Goal: Task Accomplishment & Management: Manage account settings

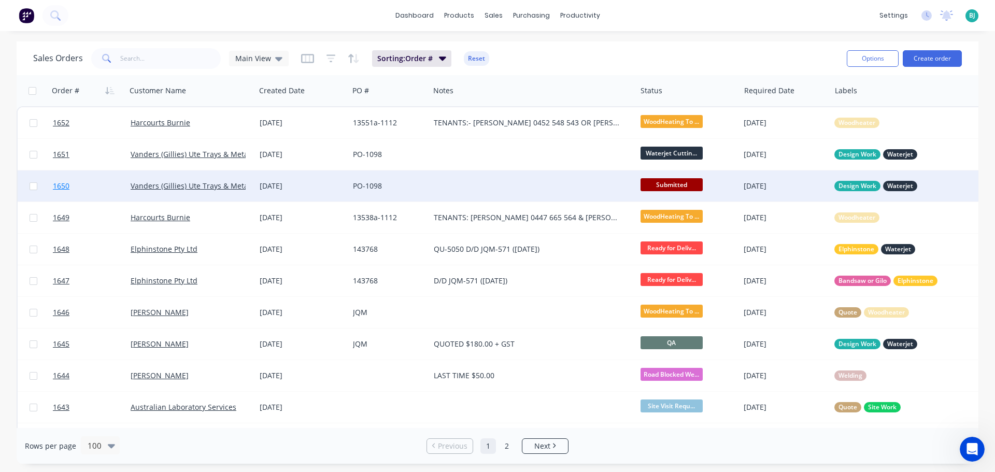
click at [105, 185] on link "1650" at bounding box center [92, 185] width 78 height 31
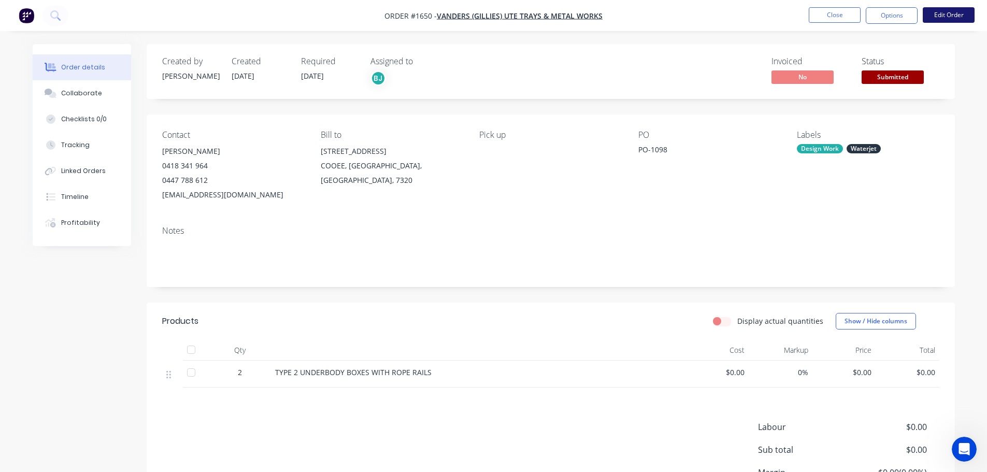
click at [950, 19] on button "Edit Order" at bounding box center [949, 15] width 52 height 16
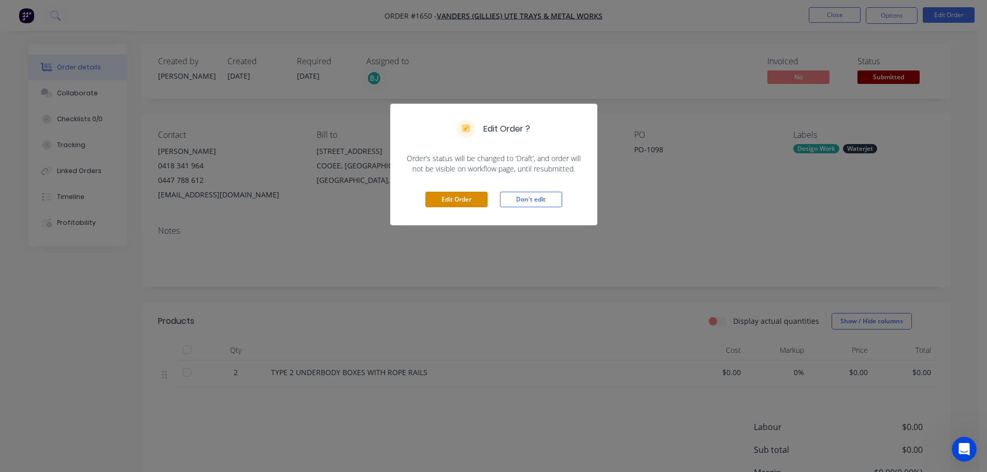
click at [454, 199] on button "Edit Order" at bounding box center [456, 200] width 62 height 16
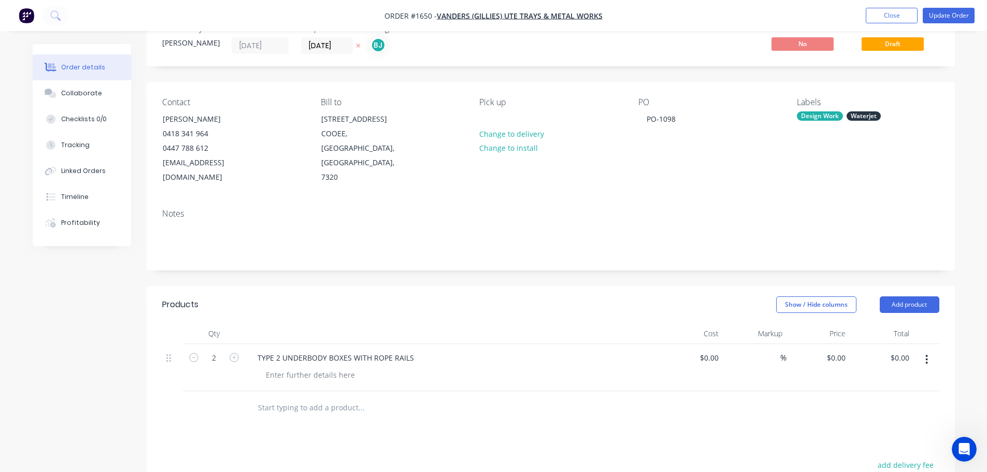
scroll to position [52, 0]
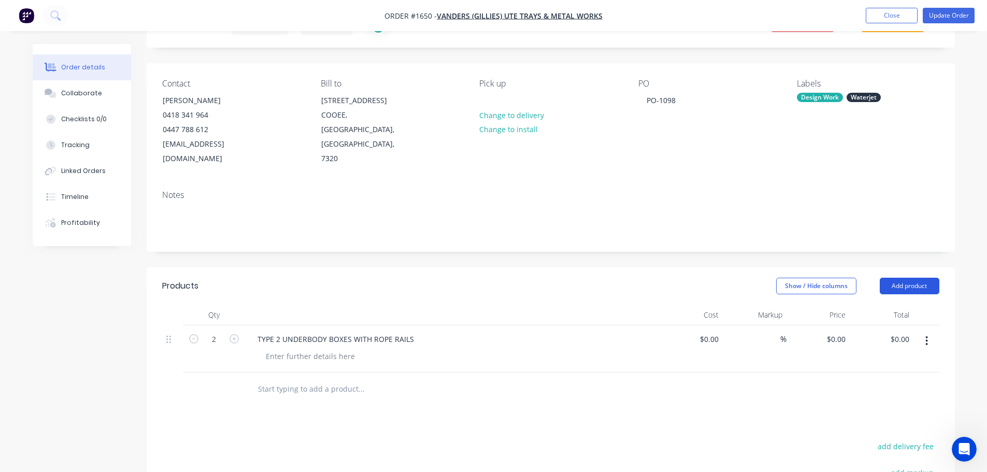
click at [909, 278] on button "Add product" at bounding box center [910, 286] width 60 height 17
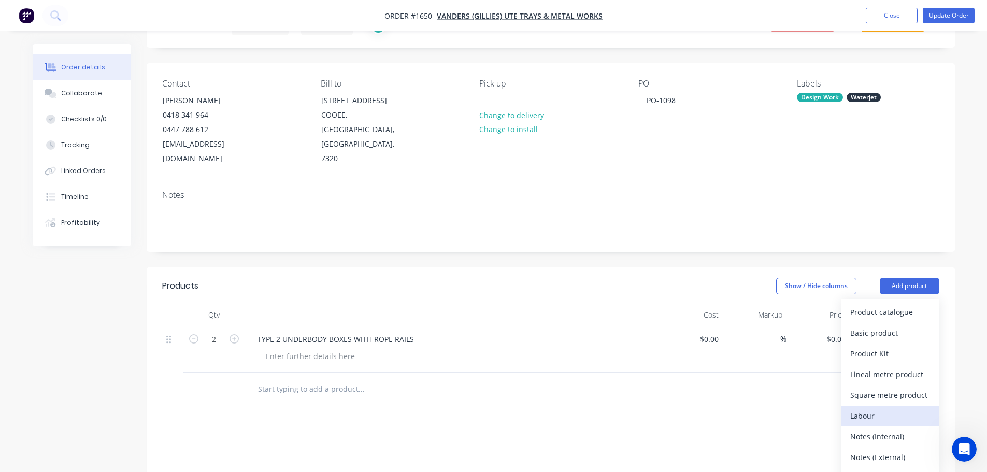
click at [897, 408] on div "Labour" at bounding box center [890, 415] width 80 height 15
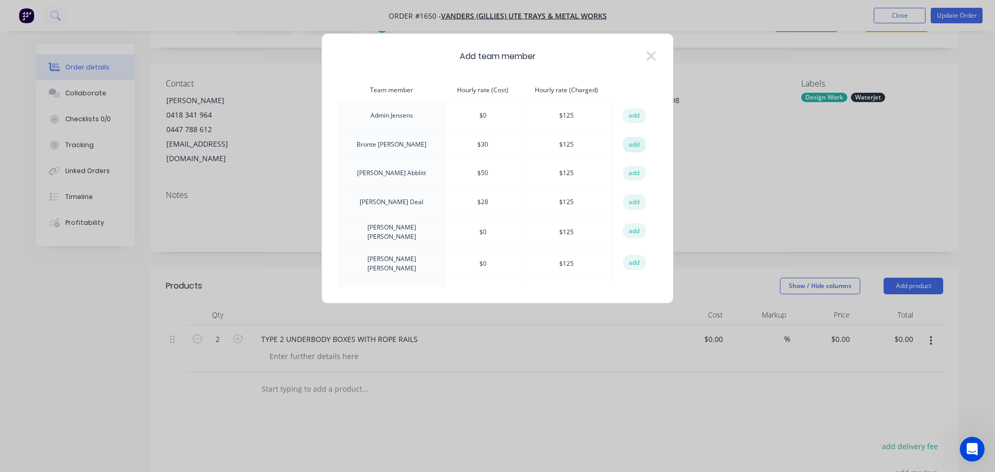
click at [626, 149] on button "add" at bounding box center [634, 145] width 23 height 16
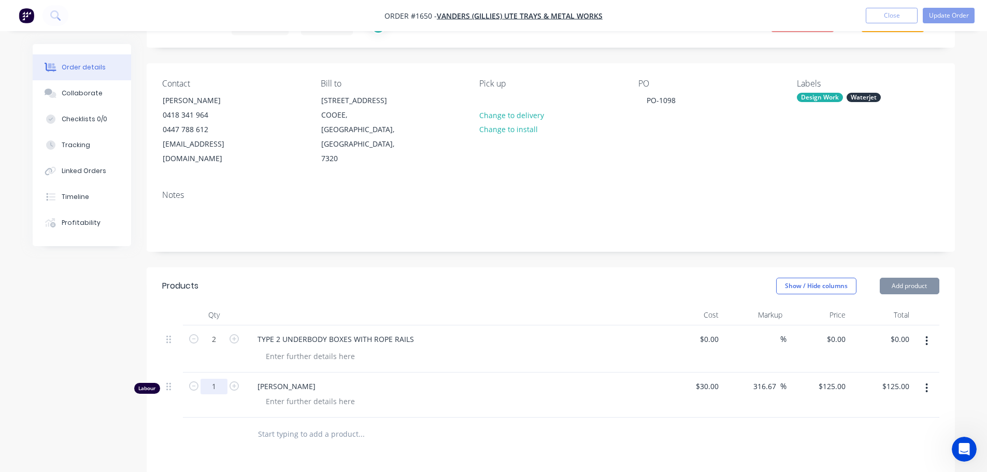
click at [224, 347] on input "1" at bounding box center [213, 340] width 27 height 16
type input "0.5"
type input "$62.50"
click at [288, 394] on div at bounding box center [310, 401] width 106 height 15
click at [316, 394] on div at bounding box center [310, 401] width 106 height 15
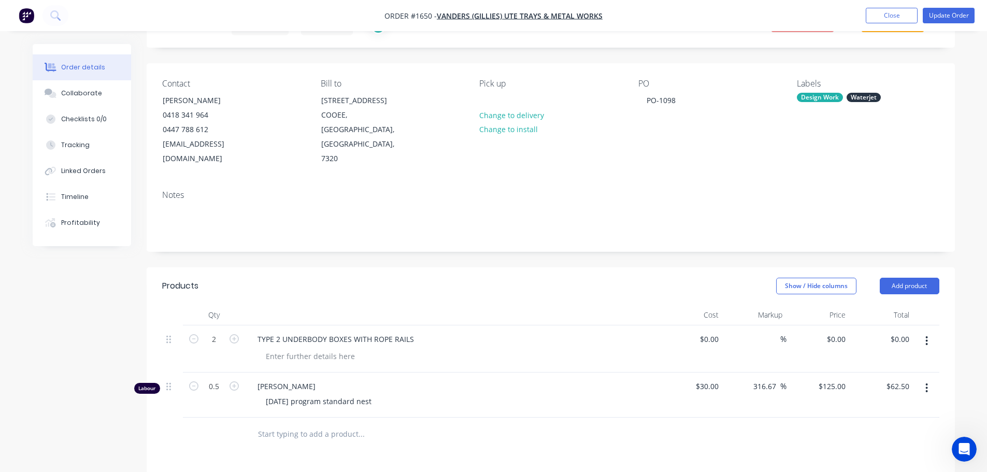
click at [427, 433] on div at bounding box center [431, 434] width 373 height 34
click at [950, 16] on button "Update Order" at bounding box center [949, 16] width 52 height 16
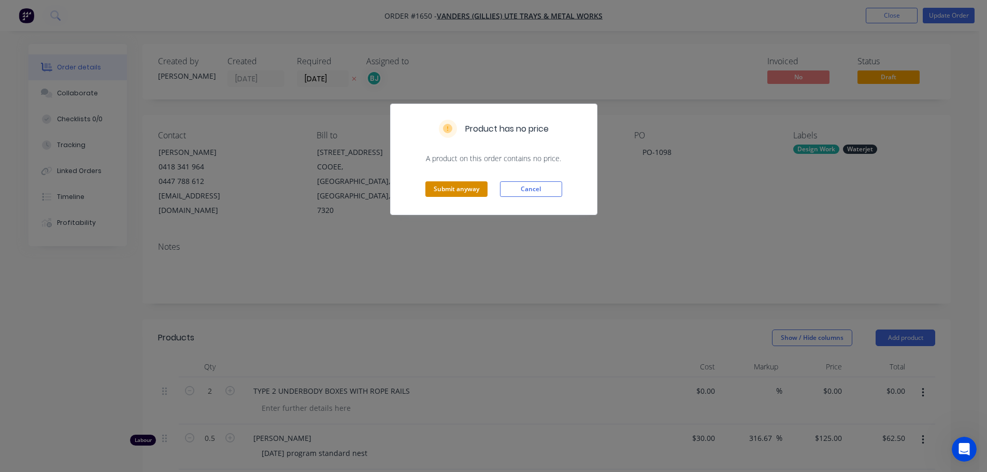
click at [443, 193] on button "Submit anyway" at bounding box center [456, 189] width 62 height 16
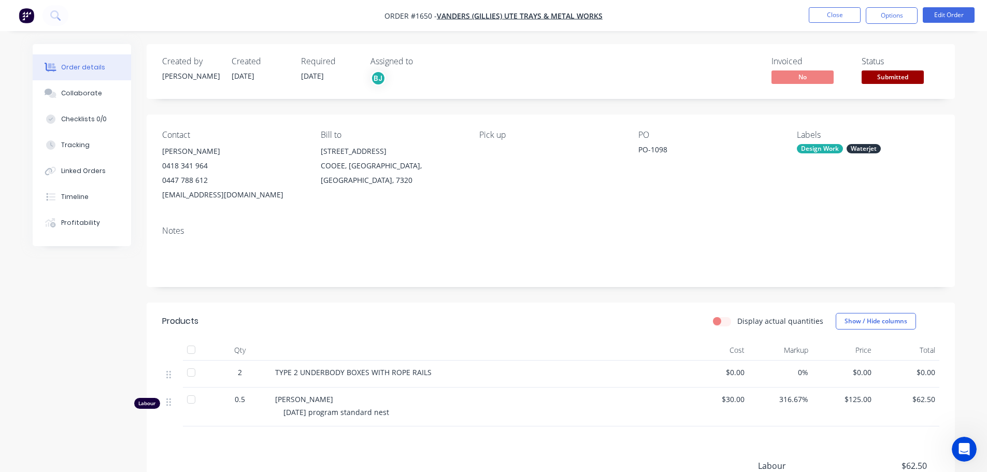
click at [897, 69] on div "Status Submitted" at bounding box center [900, 71] width 78 height 30
click at [898, 78] on span "Submitted" at bounding box center [892, 76] width 62 height 13
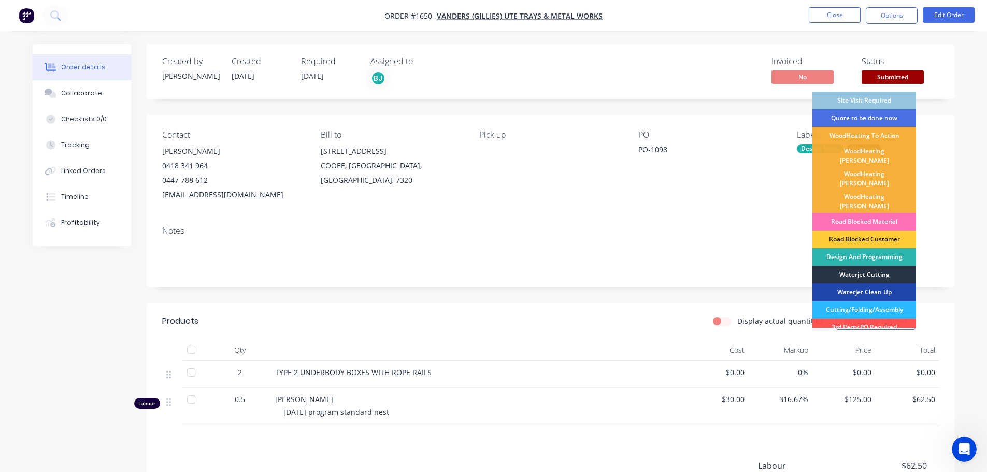
click at [894, 266] on div "Waterjet Cutting" at bounding box center [864, 275] width 104 height 18
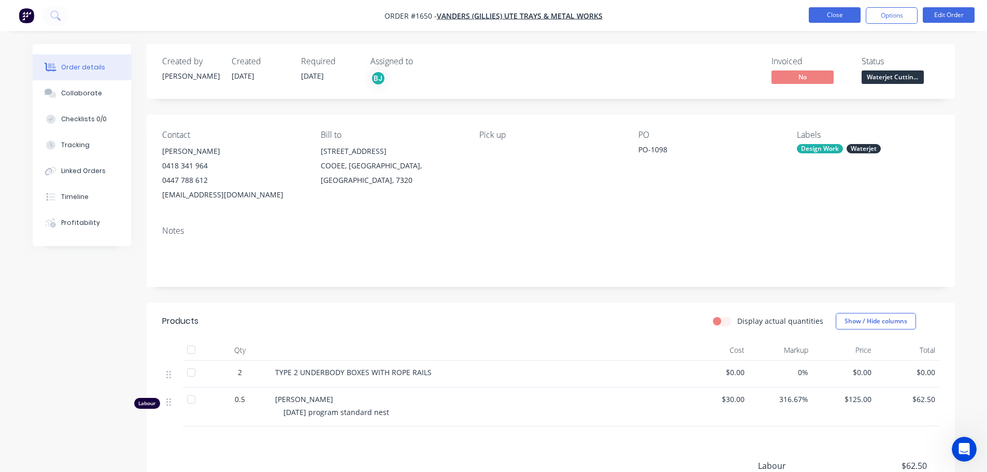
click at [832, 9] on button "Close" at bounding box center [835, 15] width 52 height 16
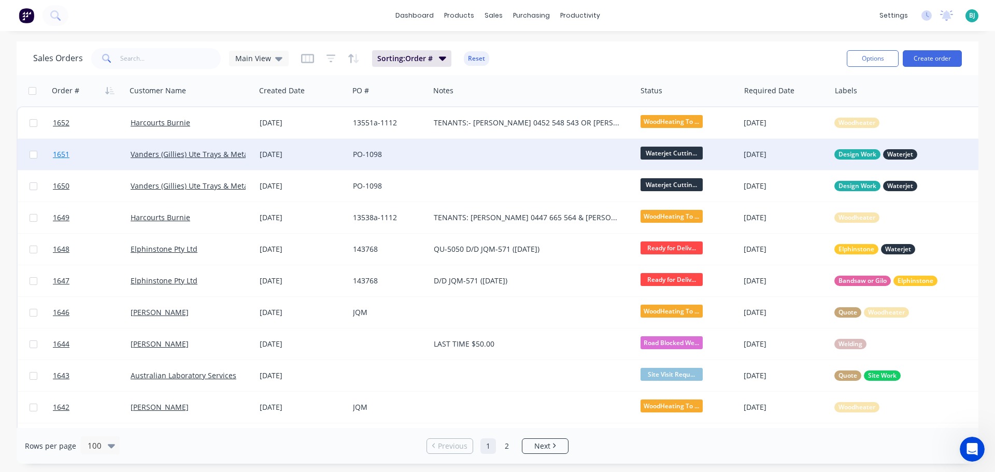
click at [105, 152] on link "1651" at bounding box center [92, 154] width 78 height 31
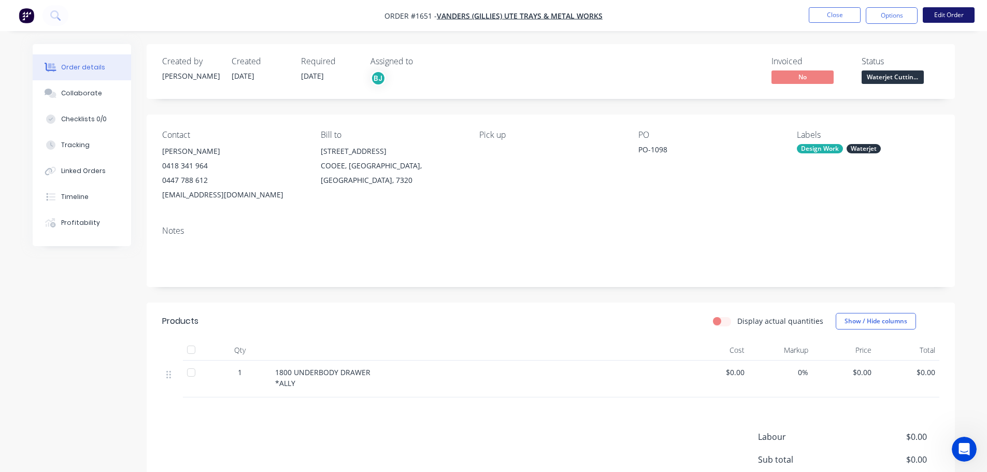
click at [968, 17] on button "Edit Order" at bounding box center [949, 15] width 52 height 16
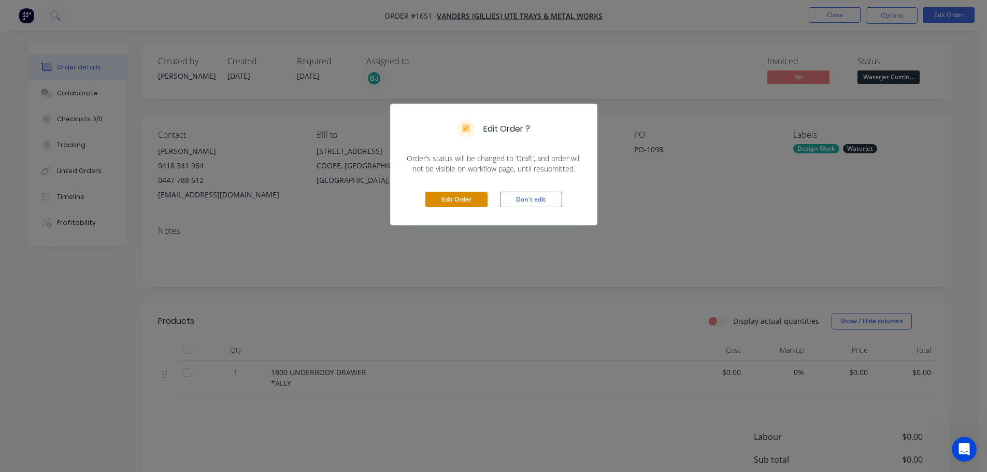
click at [467, 198] on button "Edit Order" at bounding box center [456, 200] width 62 height 16
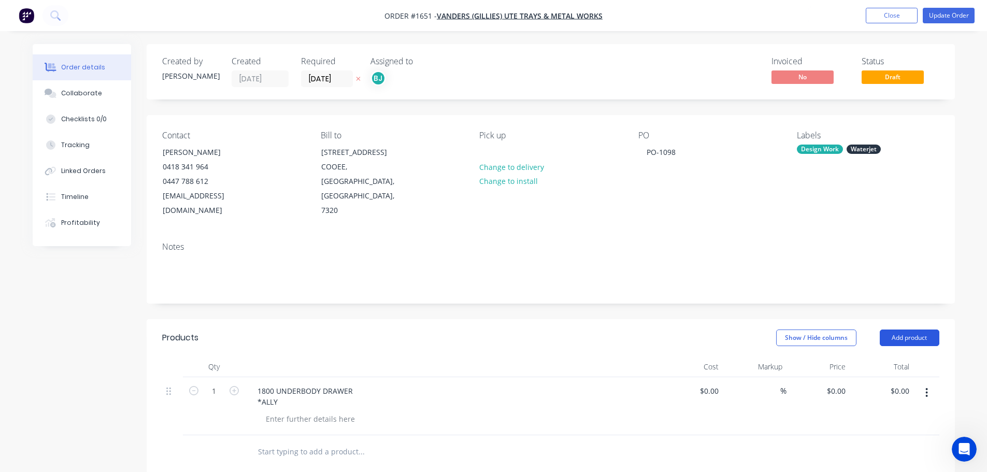
click at [912, 329] on button "Add product" at bounding box center [910, 337] width 60 height 17
click at [894, 460] on div "Labour" at bounding box center [890, 467] width 80 height 15
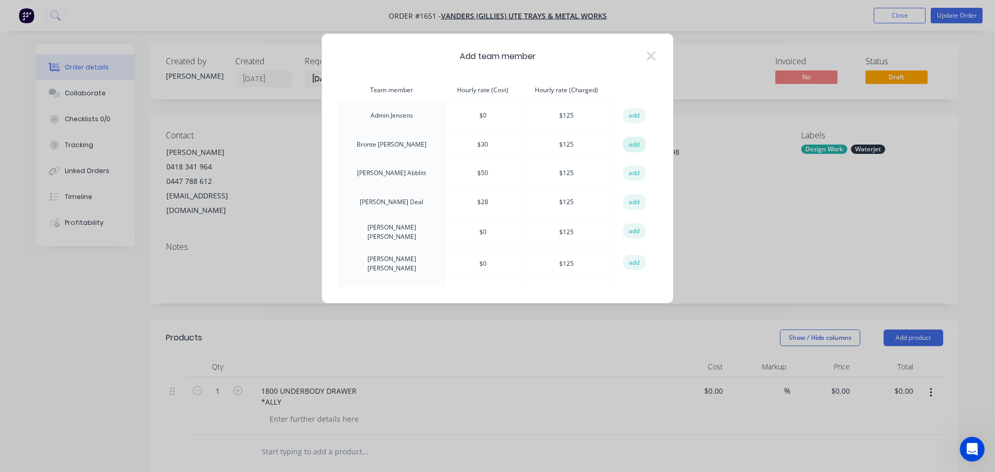
click at [640, 143] on button "add" at bounding box center [634, 145] width 23 height 16
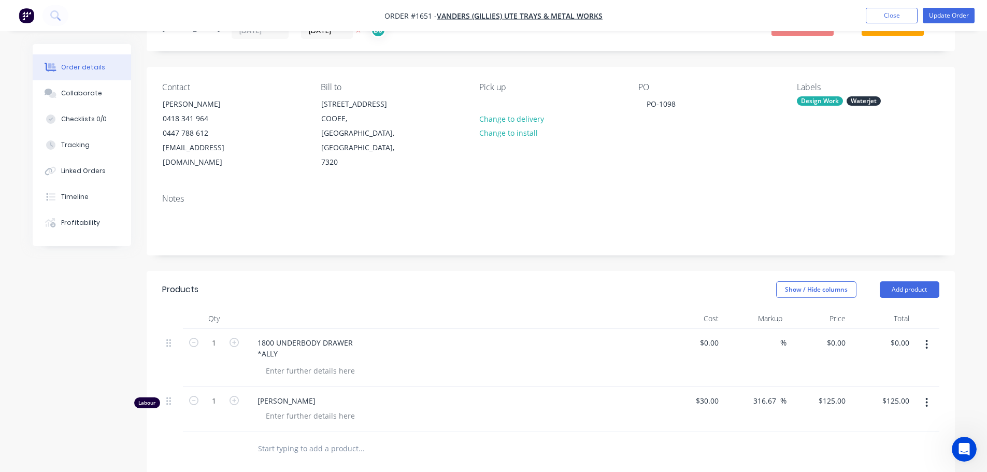
scroll to position [104, 0]
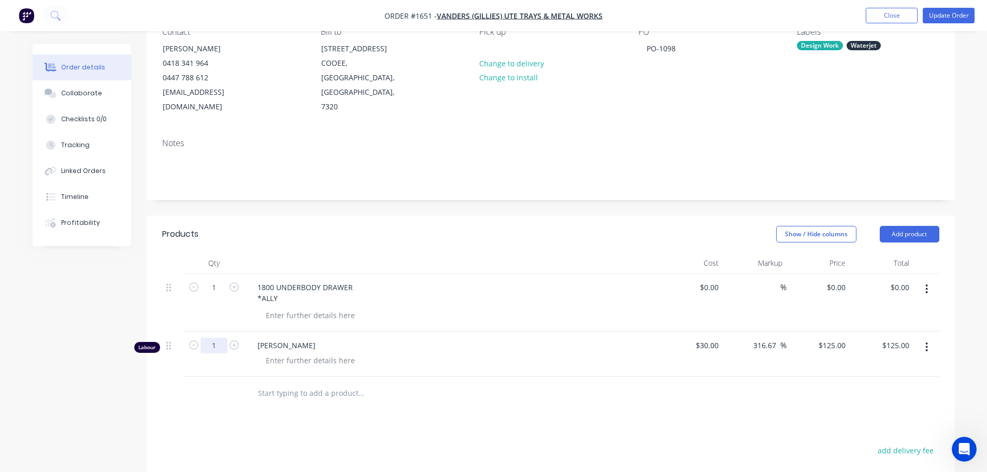
click at [224, 295] on input "1" at bounding box center [213, 288] width 27 height 16
type input "0.25"
type input "$31.25"
click at [329, 353] on div at bounding box center [310, 360] width 106 height 15
click at [330, 353] on div at bounding box center [310, 360] width 106 height 15
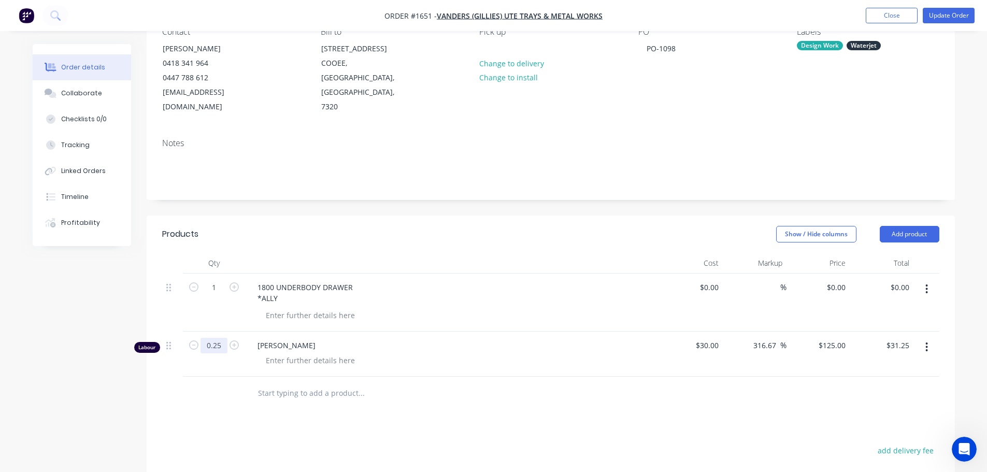
click at [222, 295] on input "0.25" at bounding box center [213, 288] width 27 height 16
click at [223, 295] on input "0.25" at bounding box center [213, 288] width 27 height 16
type input "0.1"
type input "$12.50"
click at [301, 353] on div at bounding box center [310, 360] width 106 height 15
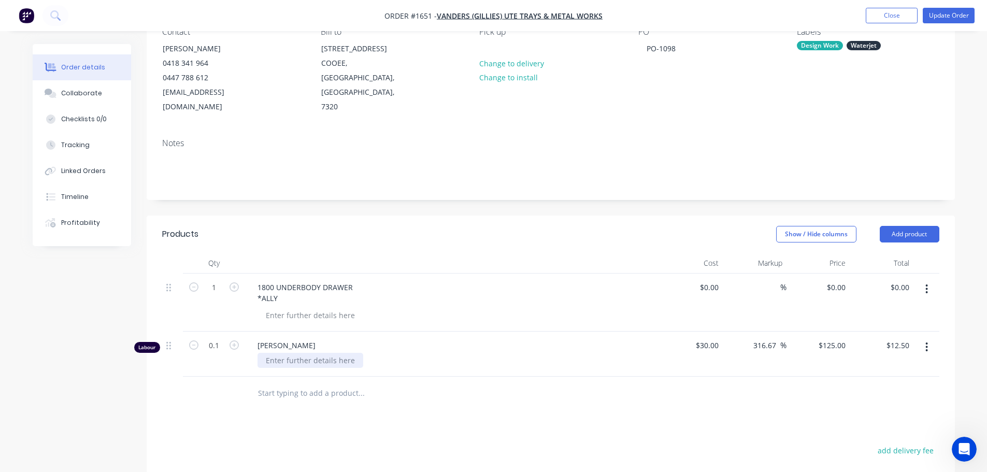
click at [307, 353] on div at bounding box center [310, 360] width 106 height 15
click at [458, 200] on div "Created by [PERSON_NAME] Created [DATE] Required [DATE] Assigned to BJ Invoiced…" at bounding box center [551, 299] width 808 height 718
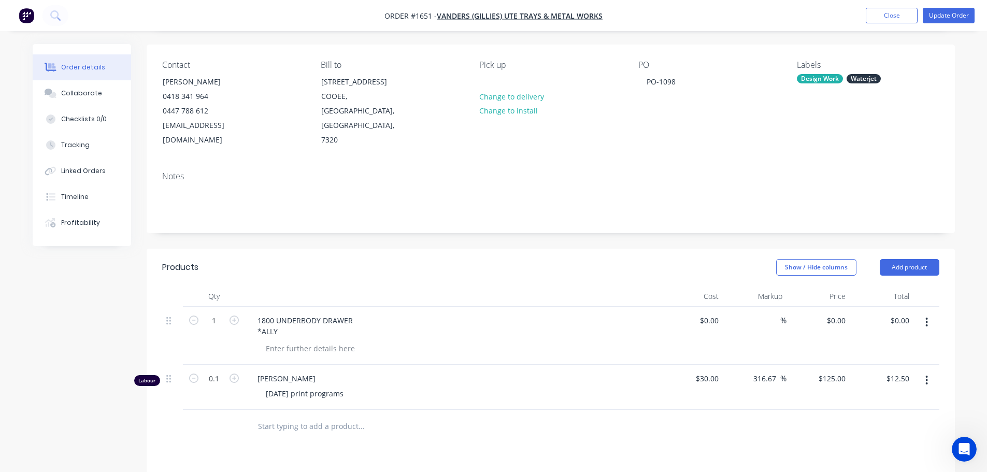
scroll to position [52, 0]
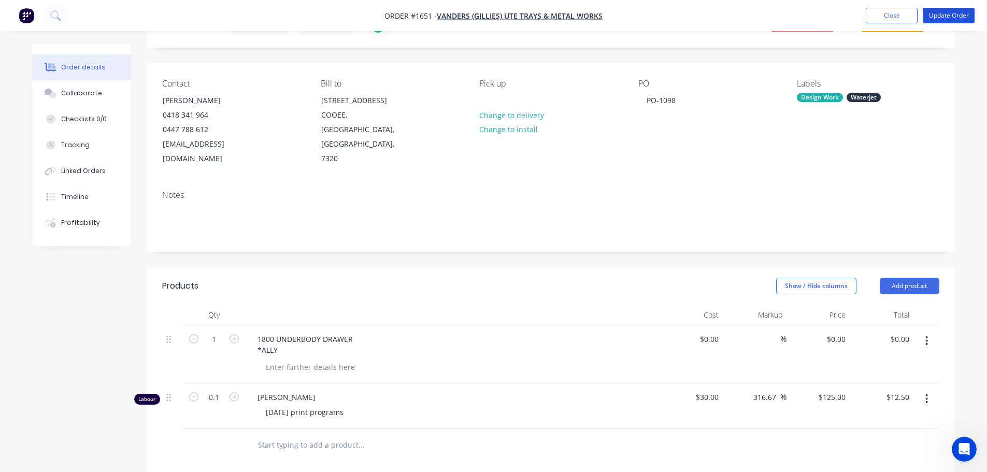
drag, startPoint x: 955, startPoint y: 13, endPoint x: 918, endPoint y: 42, distance: 46.9
click at [955, 13] on button "Update Order" at bounding box center [949, 16] width 52 height 16
type input "$30.00"
type input "316.67"
type input "$125.00"
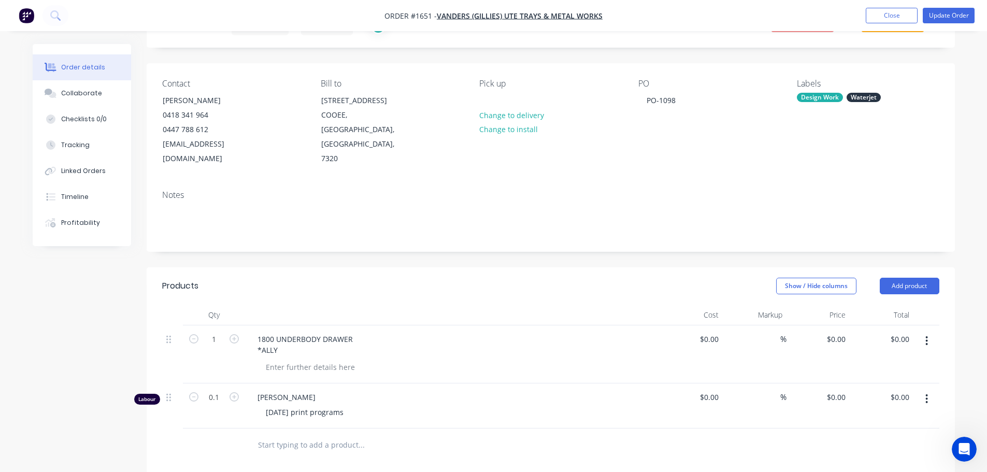
type input "$12.50"
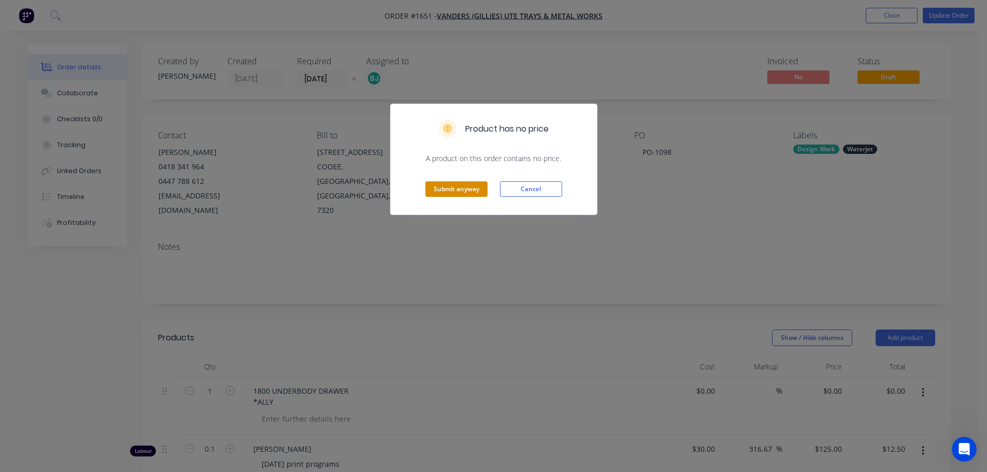
click at [457, 185] on button "Submit anyway" at bounding box center [456, 189] width 62 height 16
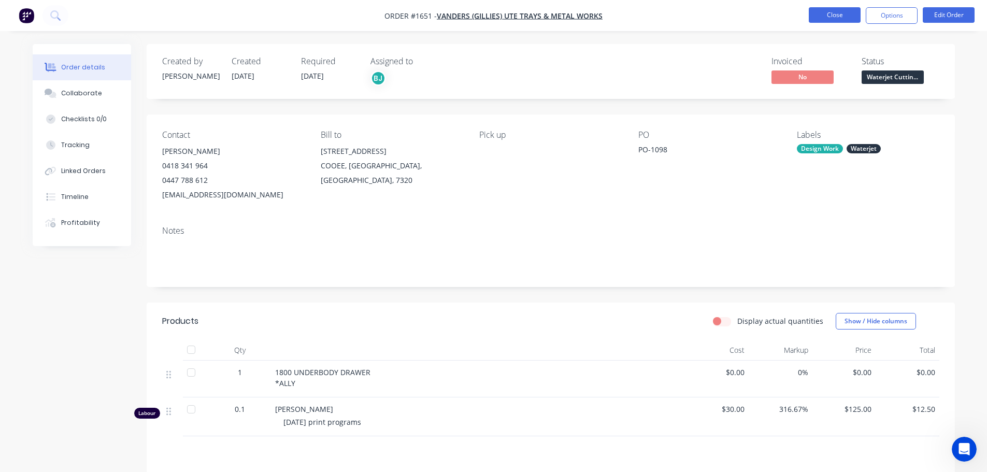
click at [818, 19] on button "Close" at bounding box center [835, 15] width 52 height 16
